Goal: Task Accomplishment & Management: Use online tool/utility

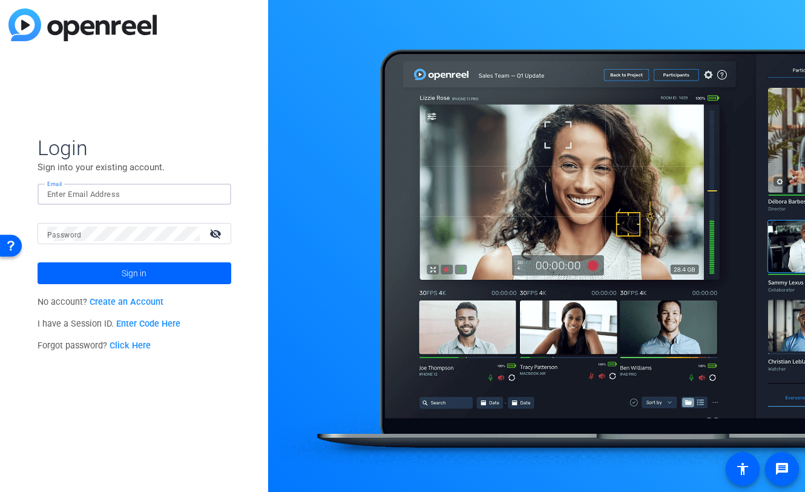
click at [104, 197] on input "Email" at bounding box center [134, 194] width 174 height 15
click at [87, 191] on input "Email" at bounding box center [134, 194] width 174 height 15
click at [50, 189] on input "Email" at bounding box center [134, 194] width 174 height 15
type input "[PERSON_NAME][EMAIL_ADDRESS][PERSON_NAME][DOMAIN_NAME]"
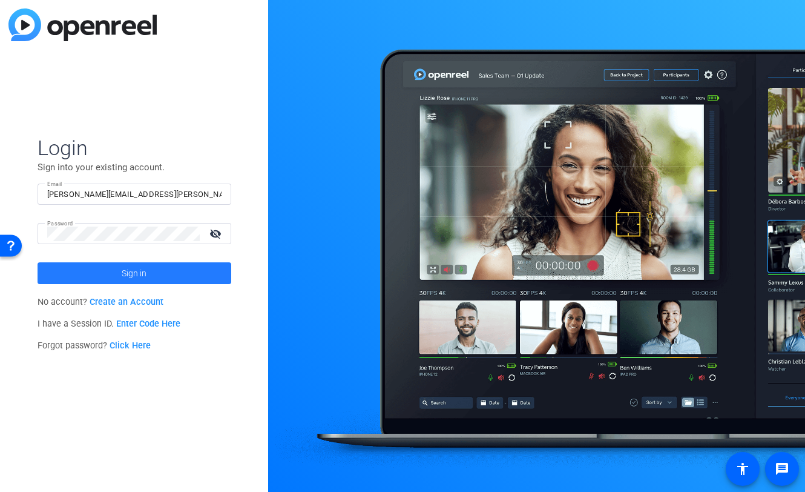
click at [107, 272] on span at bounding box center [135, 273] width 194 height 29
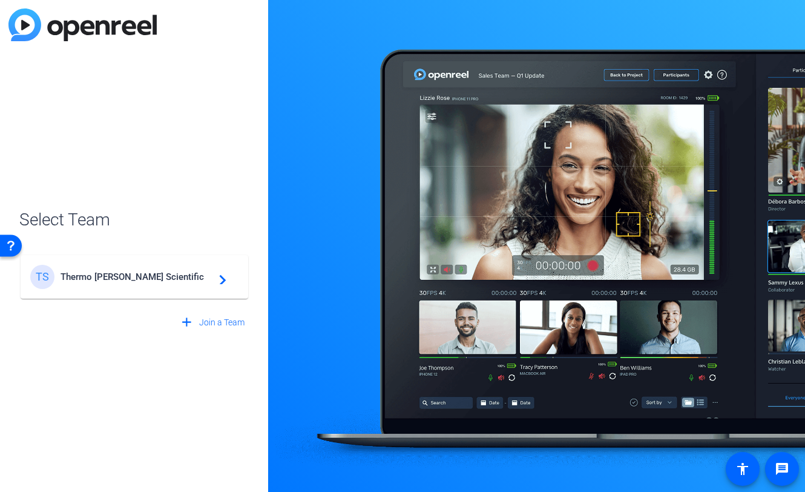
click at [151, 374] on div "Select Team TS Thermo [PERSON_NAME] Scientific navigate_next add Join a Team" at bounding box center [134, 246] width 268 height 492
click at [217, 280] on mat-icon "navigate_next" at bounding box center [219, 276] width 15 height 15
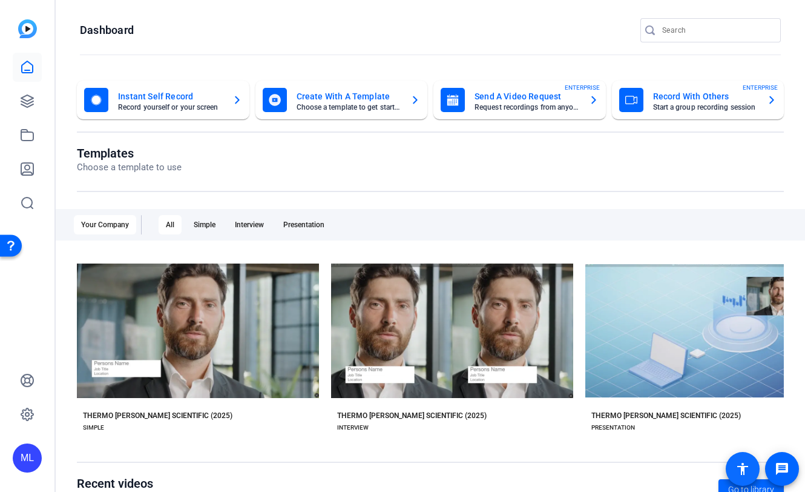
click at [745, 467] on mat-icon "accessibility" at bounding box center [743, 468] width 15 height 15
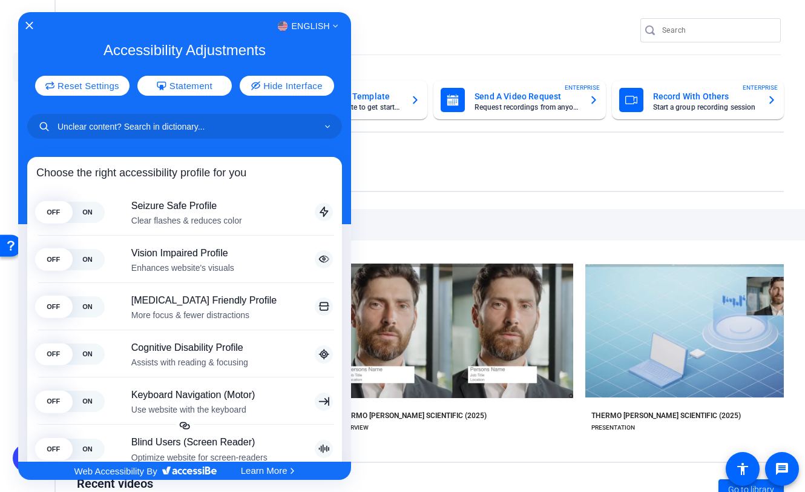
click at [777, 469] on div at bounding box center [402, 246] width 805 height 492
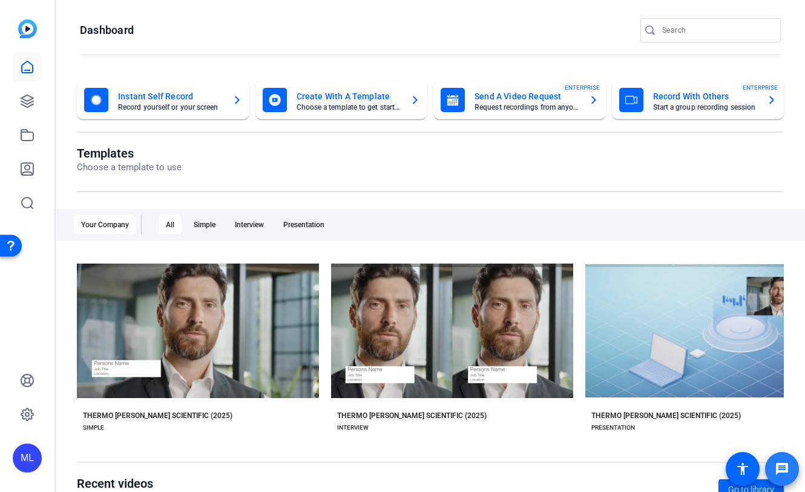
click at [787, 470] on mat-icon "message" at bounding box center [782, 468] width 15 height 15
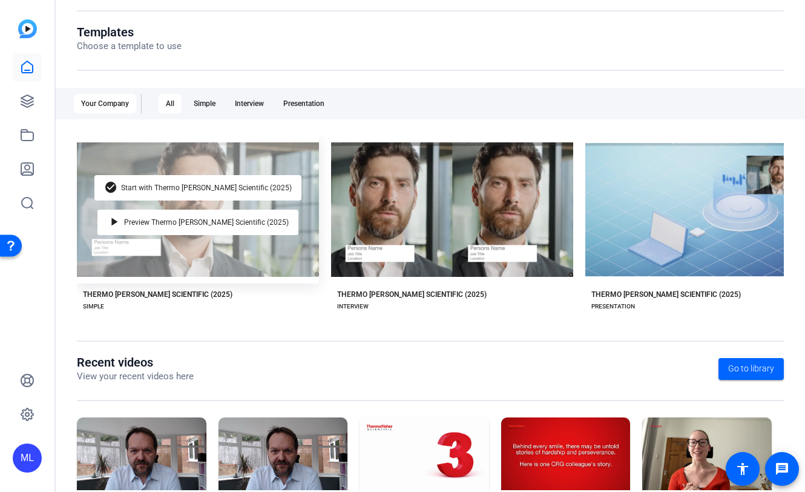
scroll to position [197, 0]
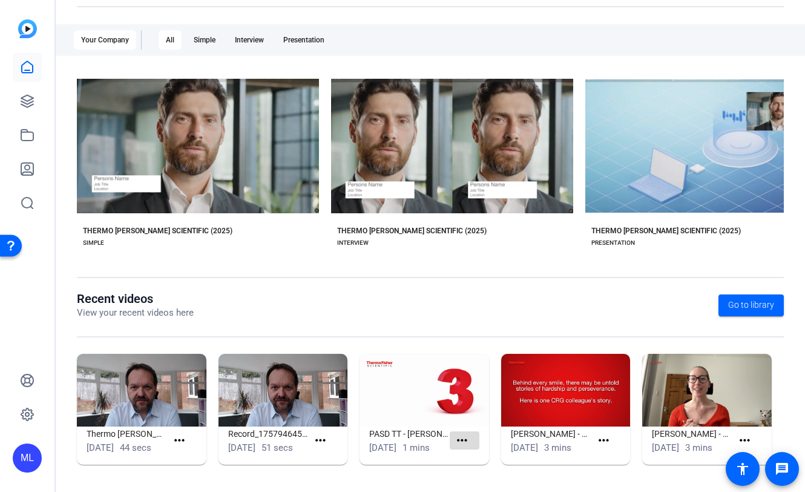
click at [458, 433] on mat-icon "more_horiz" at bounding box center [462, 440] width 15 height 15
click at [407, 410] on div at bounding box center [402, 246] width 805 height 492
click at [404, 426] on h1 "PASD TT - [PERSON_NAME]" at bounding box center [409, 433] width 81 height 15
click at [404, 383] on img at bounding box center [425, 390] width 130 height 73
click at [463, 433] on mat-icon "more_horiz" at bounding box center [462, 440] width 15 height 15
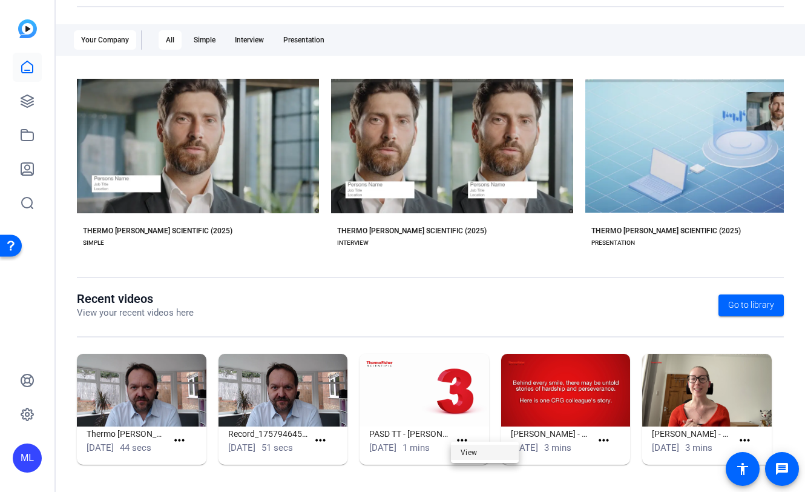
click at [465, 450] on span "View" at bounding box center [485, 451] width 48 height 15
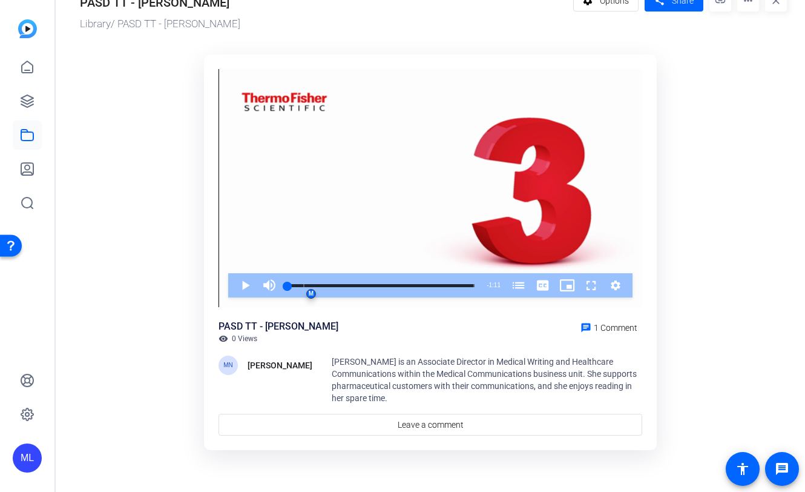
scroll to position [0, 0]
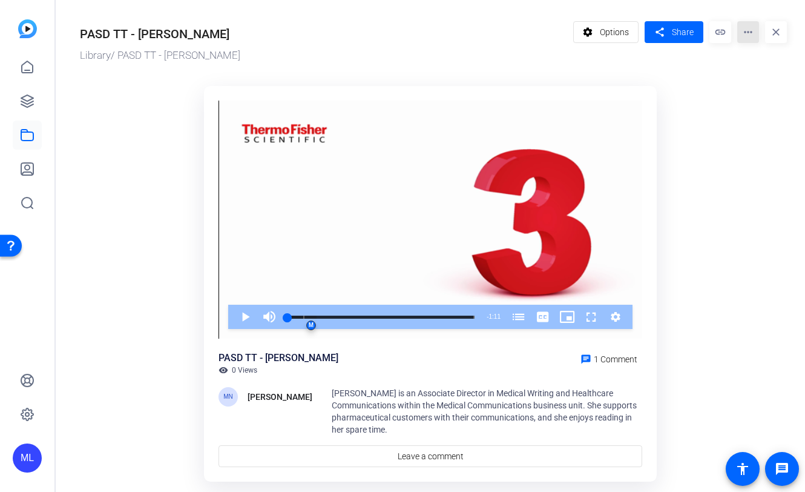
click at [740, 38] on mat-icon "more_horiz" at bounding box center [748, 32] width 22 height 22
click at [701, 78] on div at bounding box center [402, 246] width 805 height 492
click at [609, 32] on span "Options" at bounding box center [614, 32] width 29 height 23
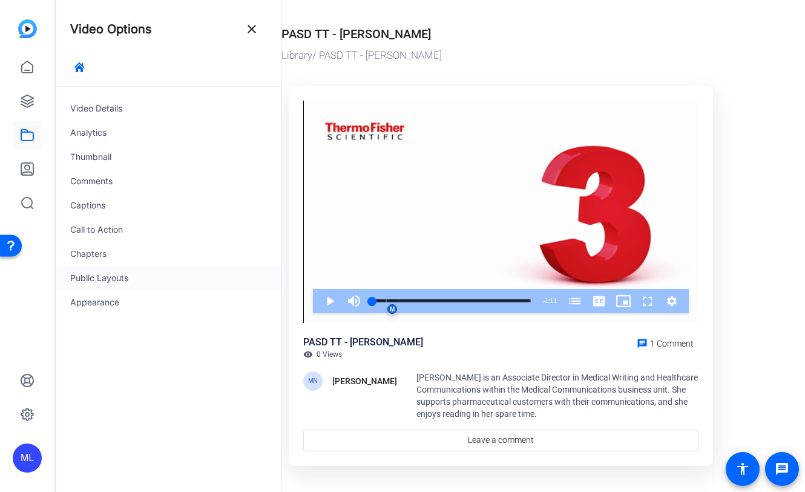
click at [109, 275] on div "Public Layouts" at bounding box center [168, 278] width 225 height 24
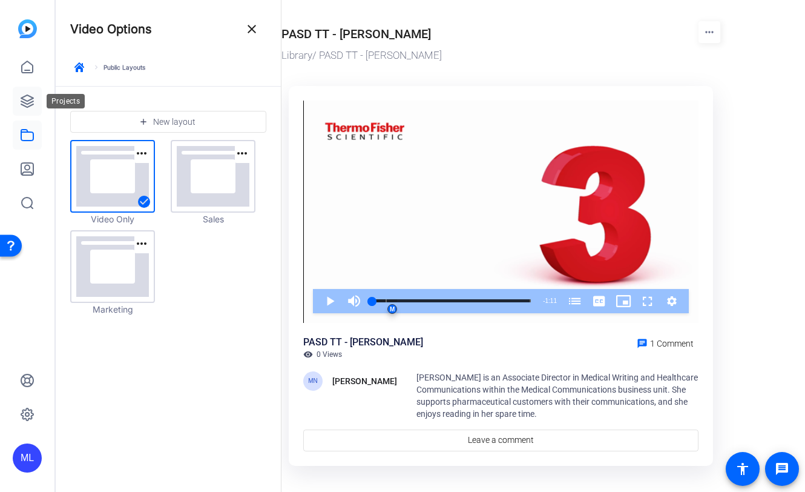
click at [19, 107] on link at bounding box center [27, 101] width 29 height 29
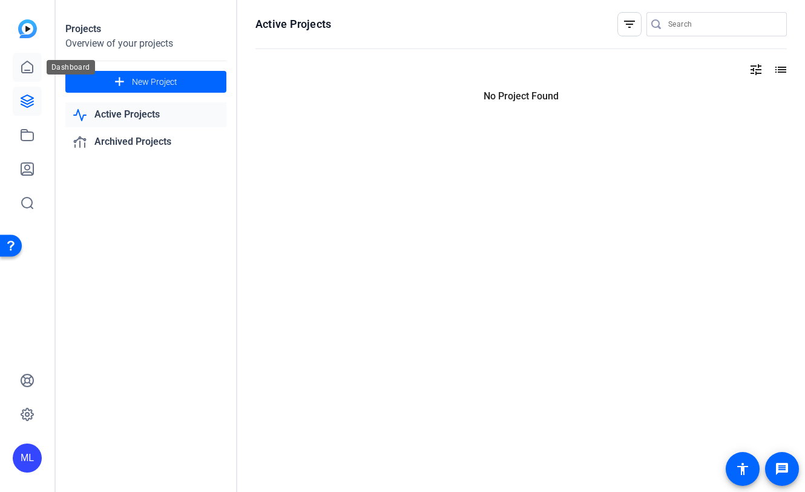
click at [30, 73] on icon at bounding box center [27, 67] width 11 height 12
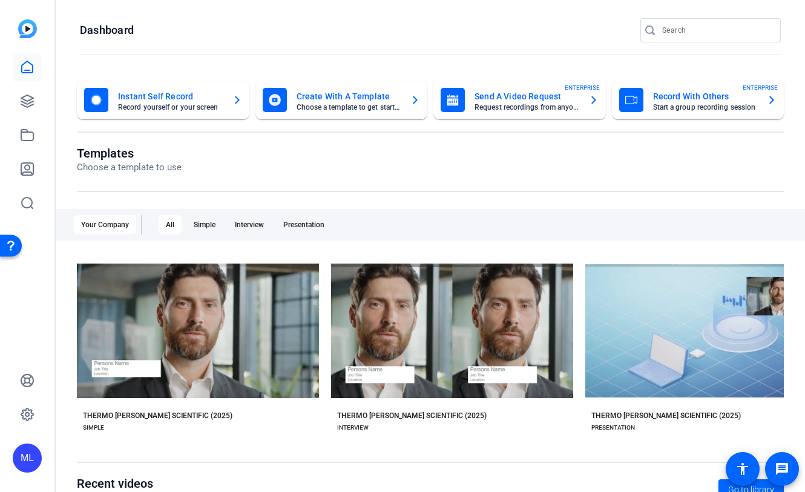
click at [120, 226] on div "Your Company" at bounding box center [105, 224] width 62 height 19
click at [168, 227] on div "All" at bounding box center [170, 224] width 23 height 19
click at [214, 223] on div "Simple" at bounding box center [204, 224] width 36 height 19
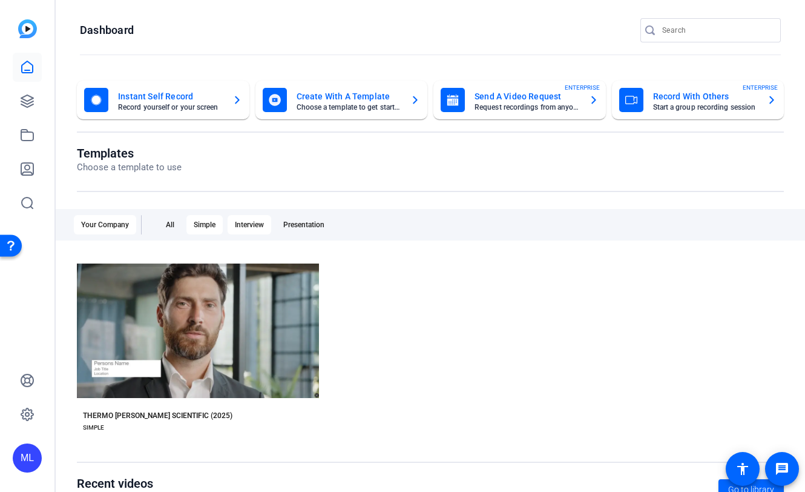
click at [248, 222] on div "Interview" at bounding box center [250, 224] width 44 height 19
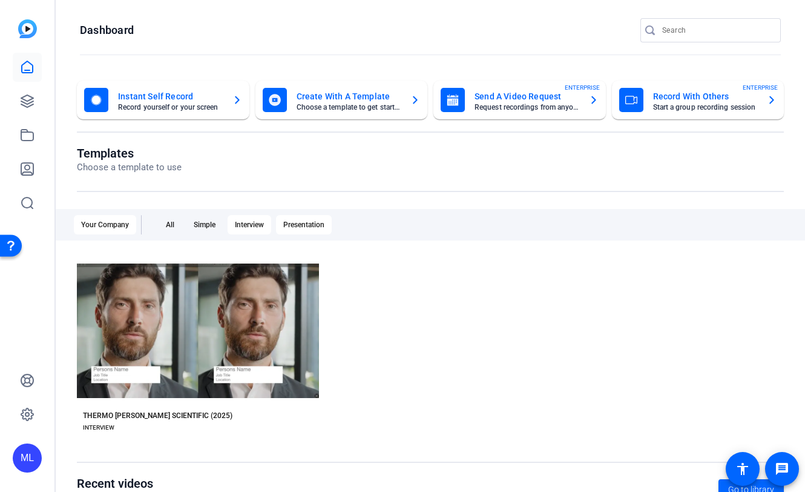
click at [306, 225] on div "Presentation" at bounding box center [304, 224] width 56 height 19
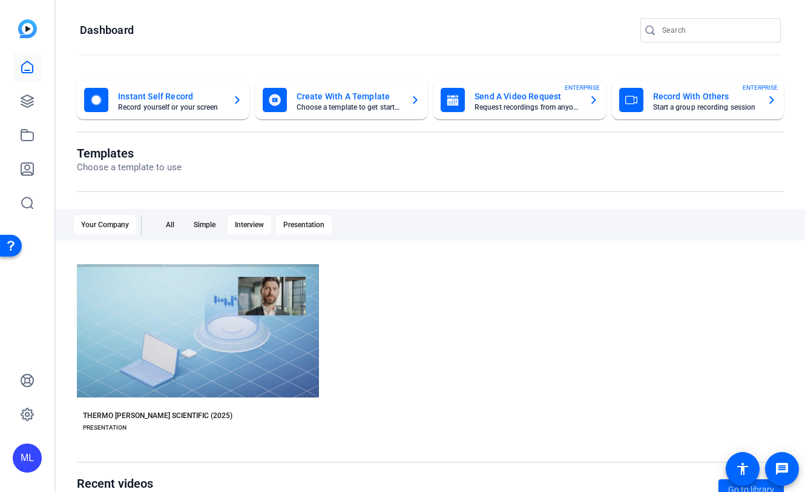
click at [237, 223] on div "Interview" at bounding box center [250, 224] width 44 height 19
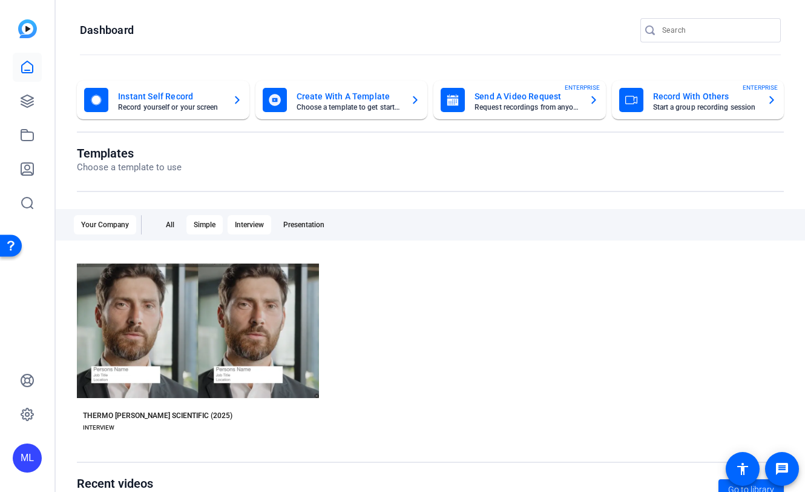
click at [220, 225] on div "Simple" at bounding box center [204, 224] width 36 height 19
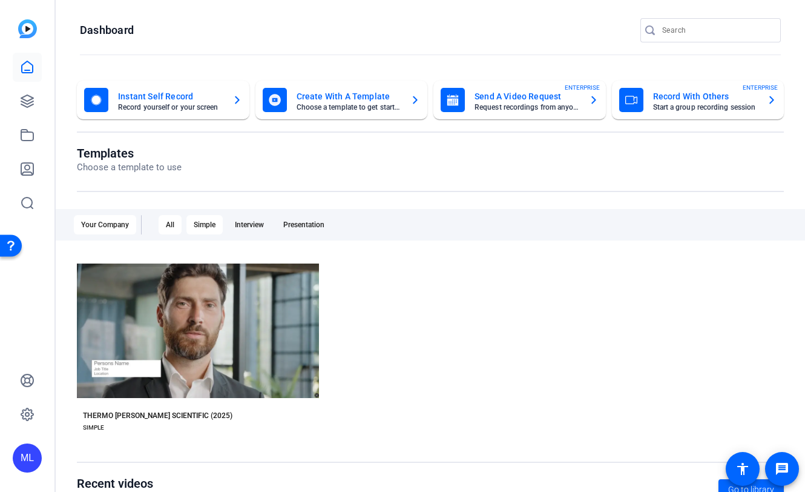
click at [175, 226] on div "All" at bounding box center [170, 224] width 23 height 19
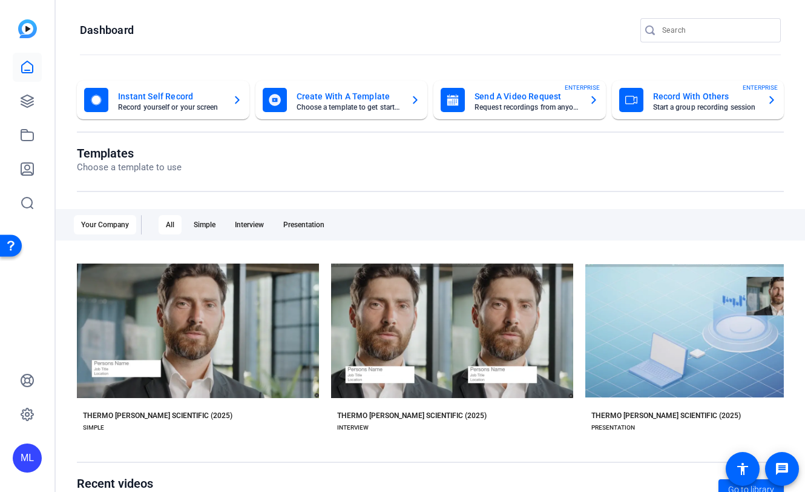
click at [410, 98] on icon "button" at bounding box center [415, 100] width 10 height 15
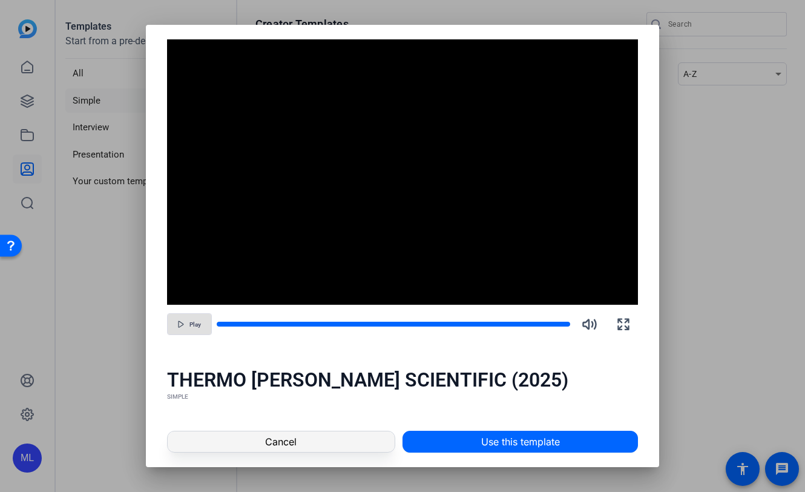
click at [299, 439] on span at bounding box center [281, 441] width 227 height 29
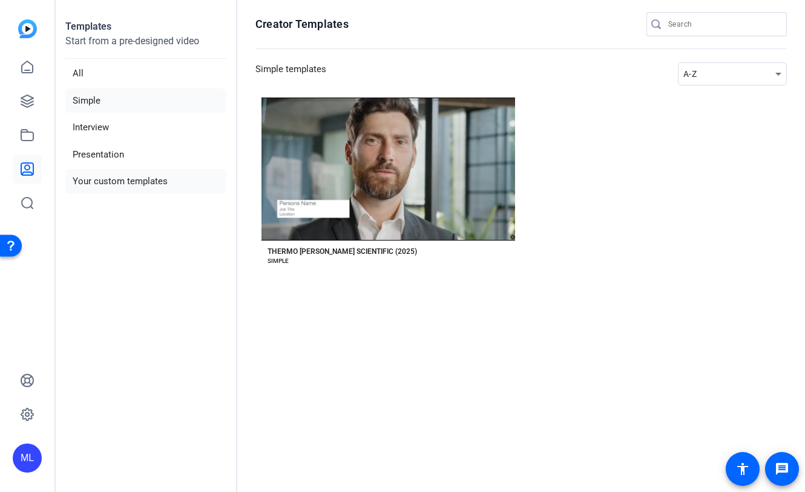
click at [111, 182] on li "Your custom templates" at bounding box center [145, 181] width 161 height 25
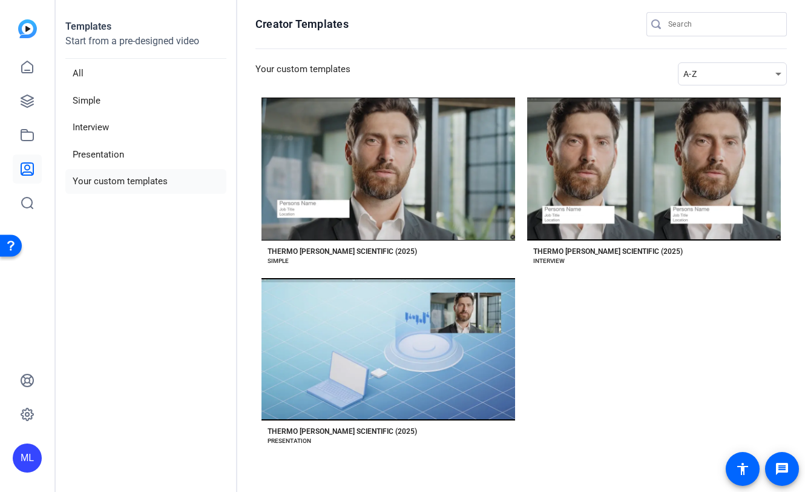
click at [111, 182] on li "Your custom templates" at bounding box center [145, 181] width 161 height 25
click at [111, 156] on li "Presentation" at bounding box center [145, 154] width 161 height 25
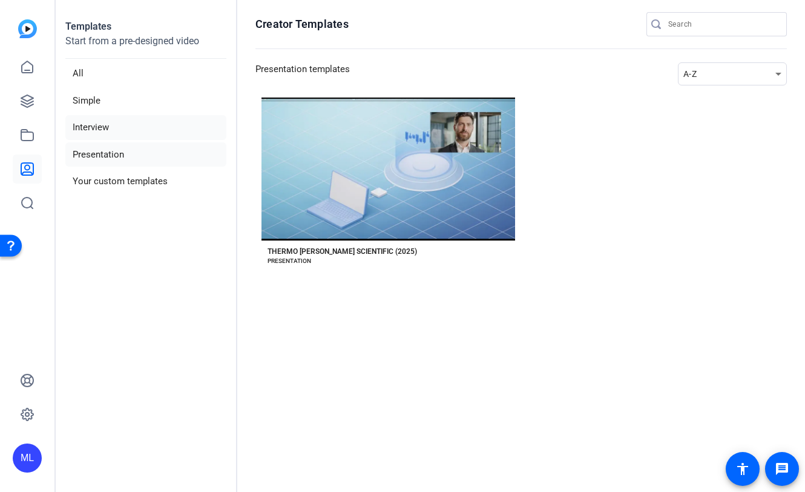
click at [101, 127] on li "Interview" at bounding box center [145, 127] width 161 height 25
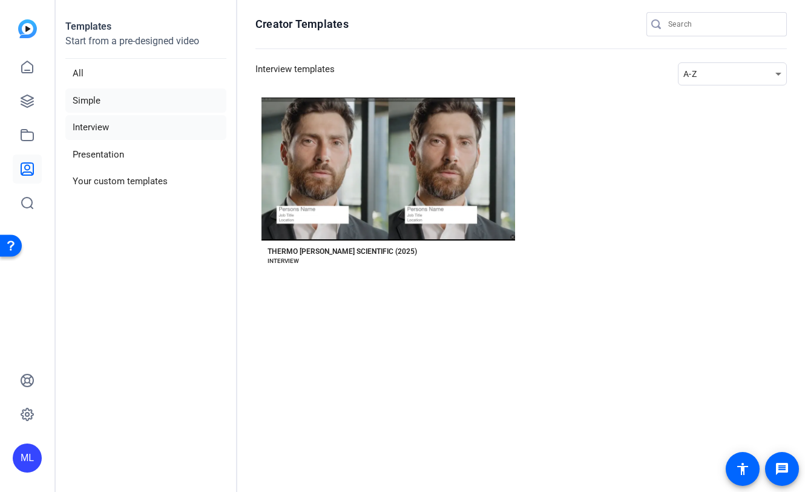
click at [97, 102] on li "Simple" at bounding box center [145, 100] width 161 height 25
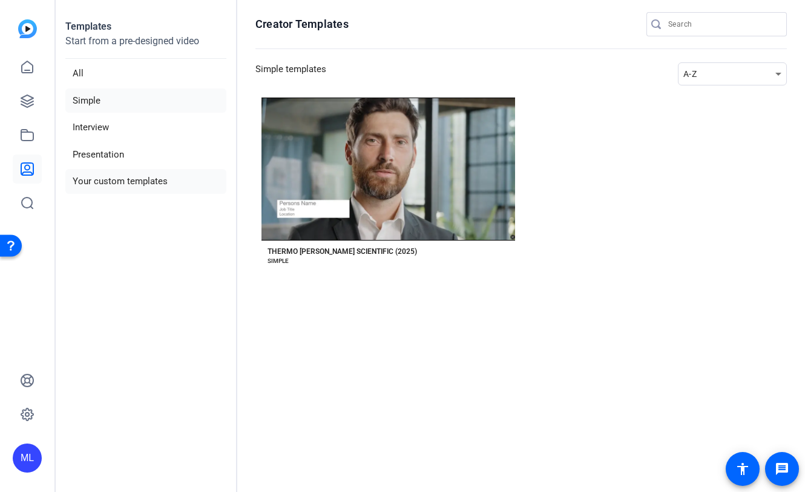
click at [114, 181] on li "Your custom templates" at bounding box center [145, 181] width 161 height 25
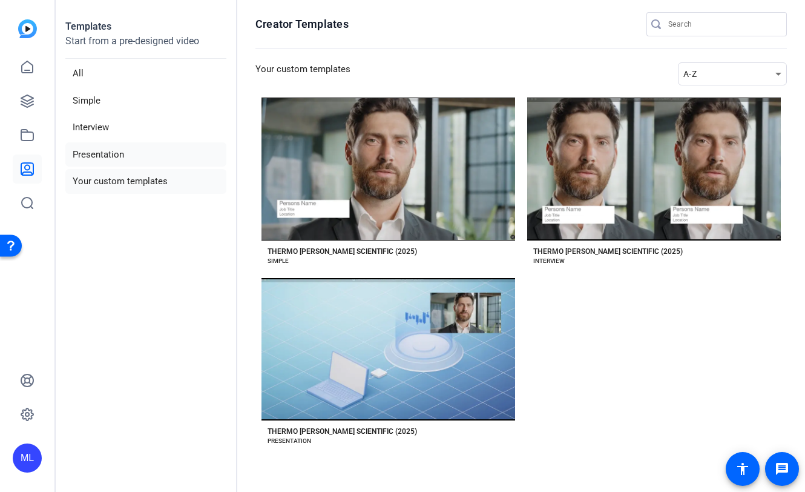
click at [104, 163] on li "Presentation" at bounding box center [145, 154] width 161 height 25
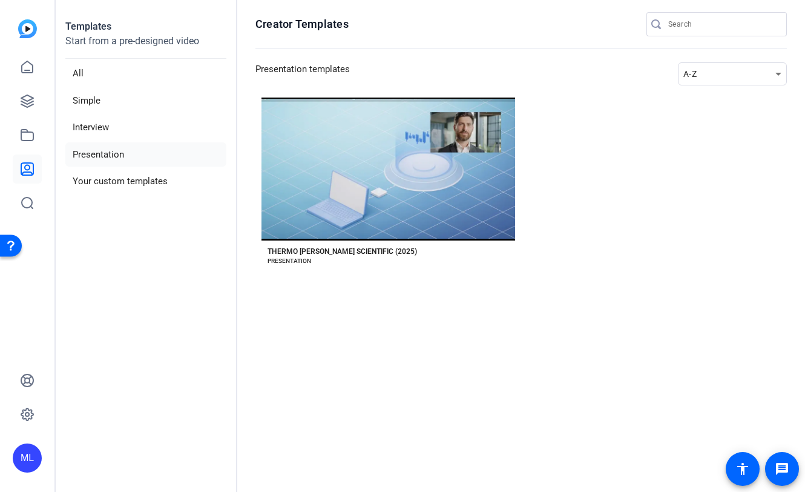
click at [100, 142] on li "Presentation" at bounding box center [145, 154] width 161 height 25
click at [96, 131] on li "Interview" at bounding box center [145, 127] width 161 height 25
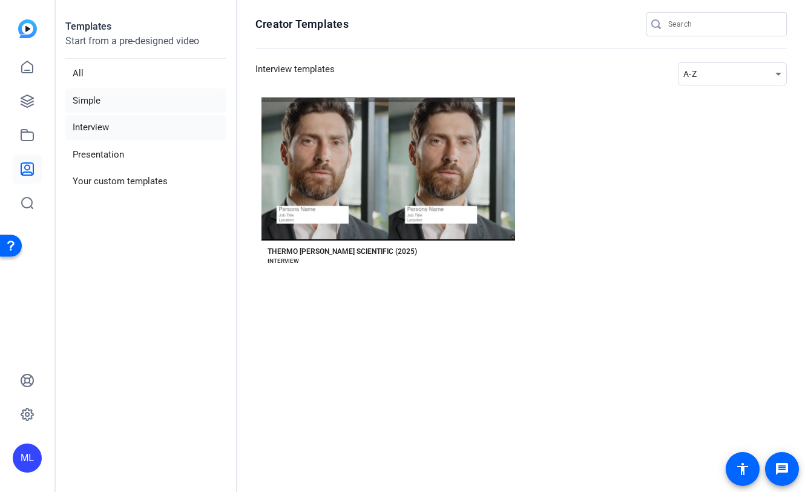
click at [91, 90] on li "Simple" at bounding box center [145, 100] width 161 height 25
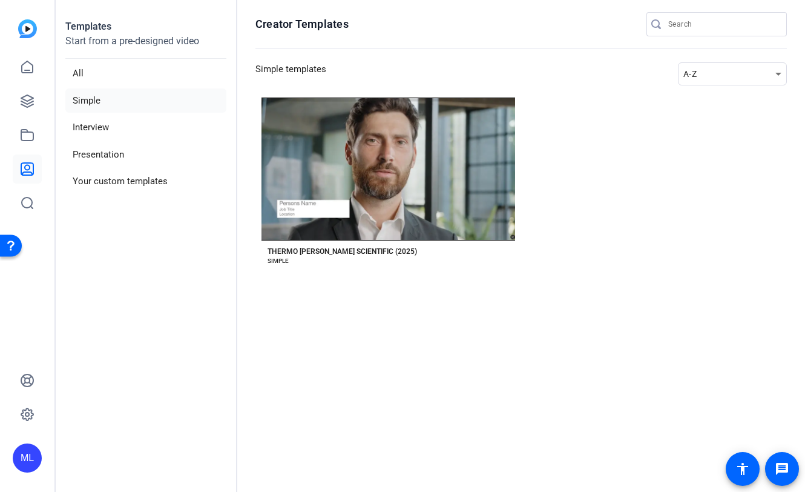
click at [127, 269] on aside "Templates Start from a pre-designed video All Simple Interview Presentation You…" at bounding box center [147, 246] width 182 height 492
